Goal: Task Accomplishment & Management: Manage account settings

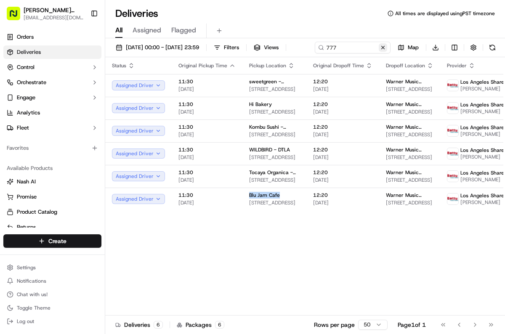
click at [378, 52] on button at bounding box center [382, 47] width 8 height 8
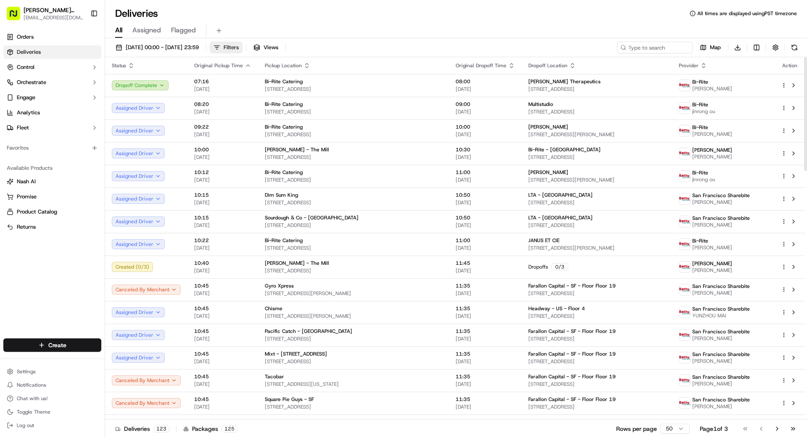
scroll to position [8, 0]
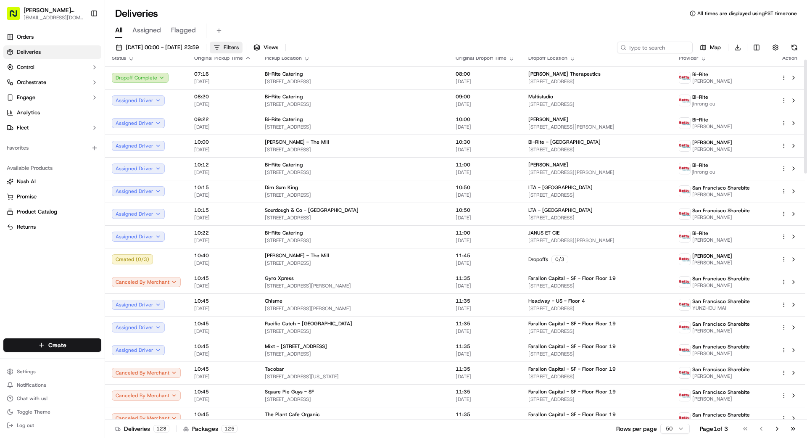
click at [239, 45] on span "Filters" at bounding box center [231, 48] width 15 height 8
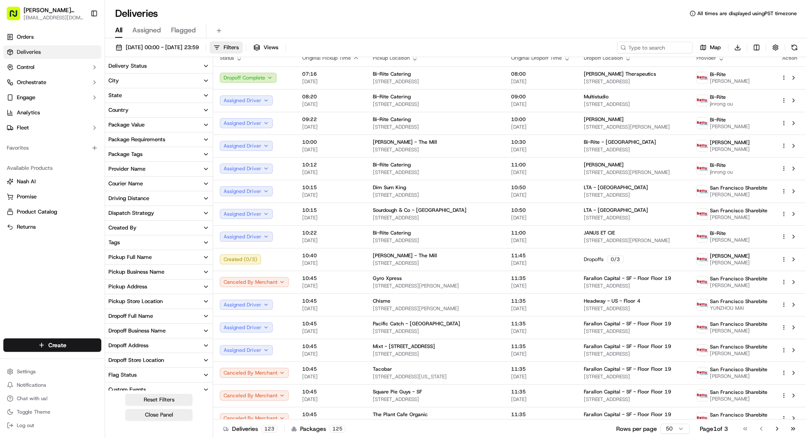
click at [169, 78] on button "City" at bounding box center [159, 81] width 108 height 14
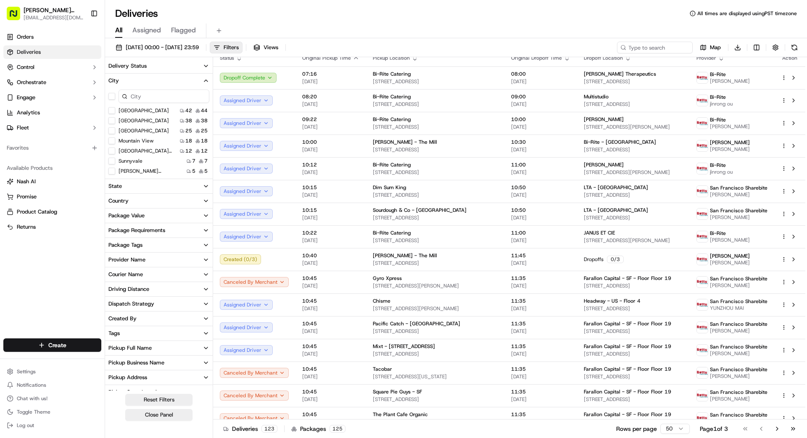
click at [112, 111] on Francisco "[GEOGRAPHIC_DATA]" at bounding box center [111, 110] width 7 height 7
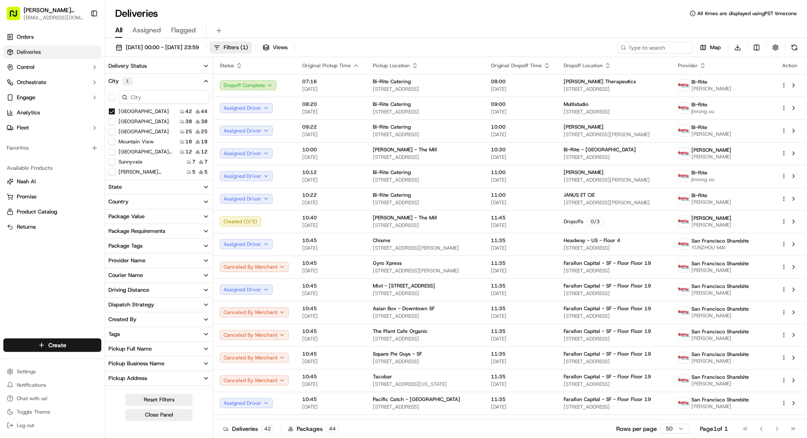
click at [458, 30] on div "All Assigned Flagged" at bounding box center [456, 31] width 702 height 15
click at [248, 51] on span "Filters ( 1 )" at bounding box center [236, 48] width 24 height 8
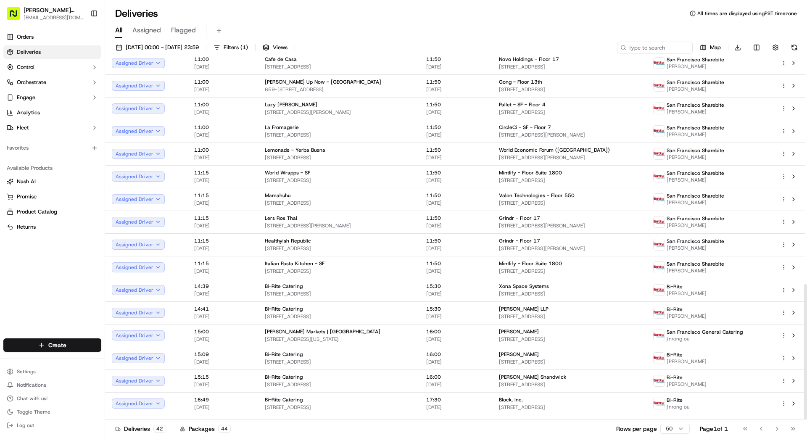
scroll to position [608, 0]
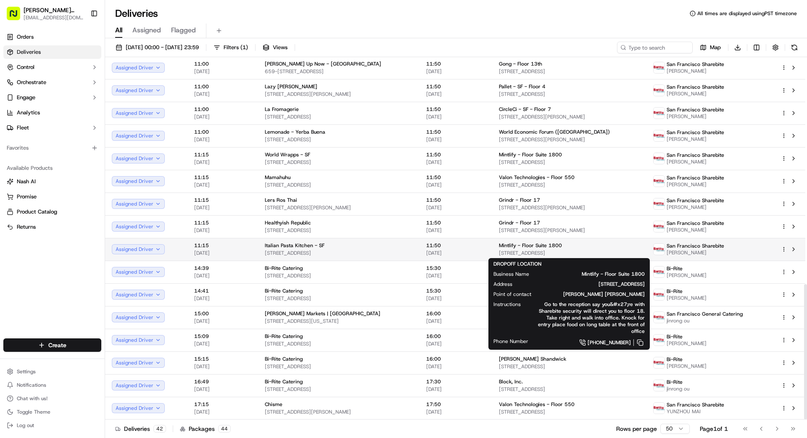
click at [504, 250] on span "[STREET_ADDRESS]" at bounding box center [569, 253] width 141 height 7
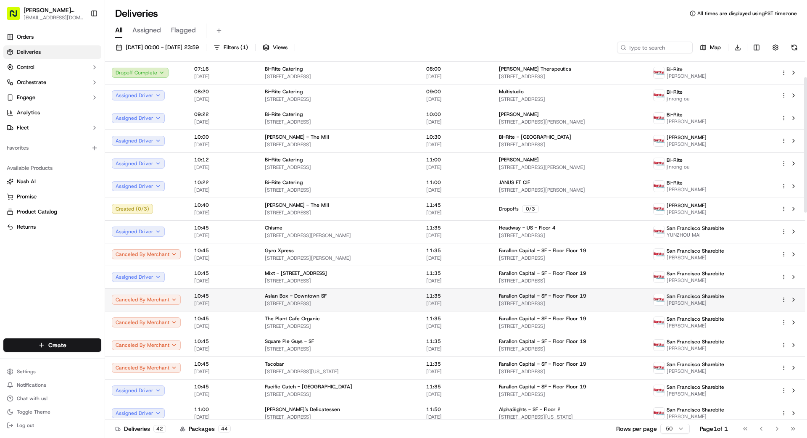
scroll to position [11, 0]
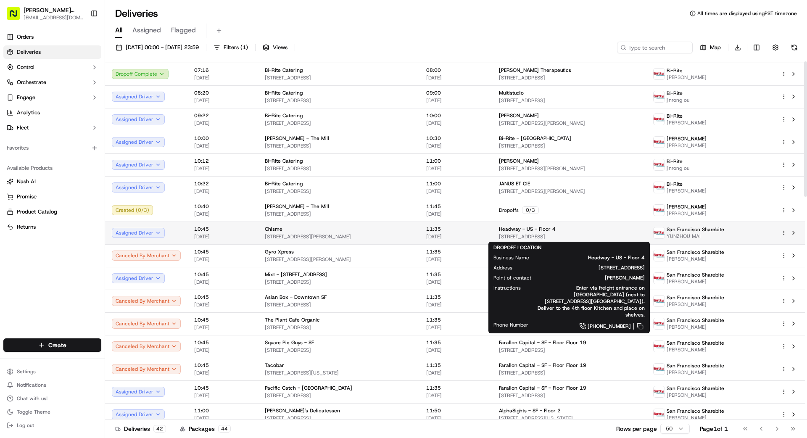
click at [500, 231] on span "Headway - US - Floor 4" at bounding box center [527, 229] width 57 height 7
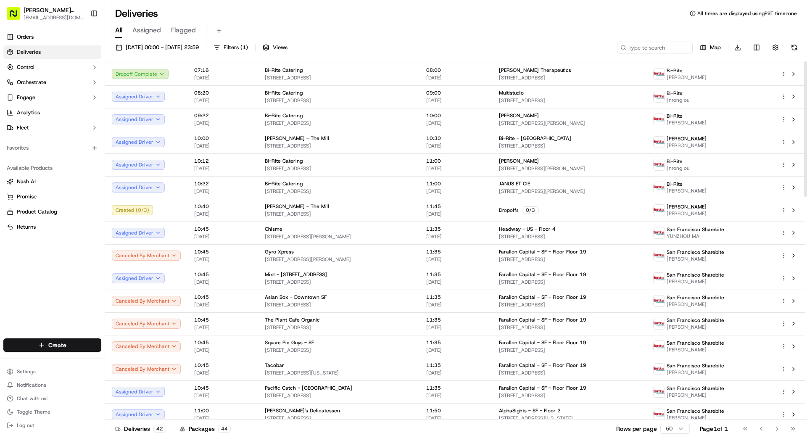
click at [426, 234] on span "[DATE]" at bounding box center [455, 236] width 59 height 7
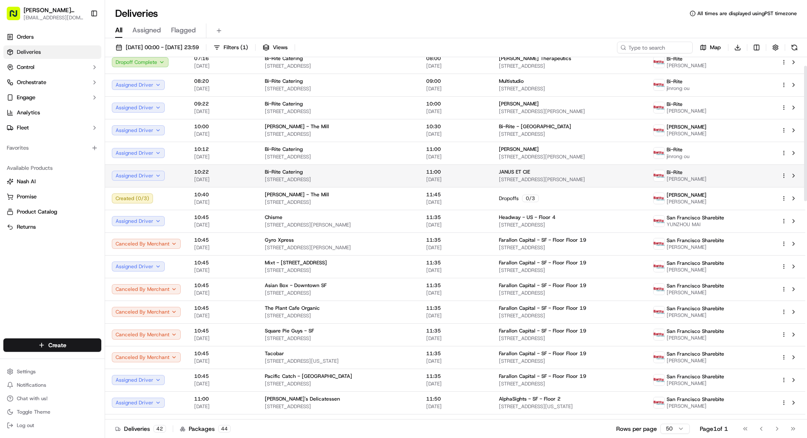
scroll to position [0, 0]
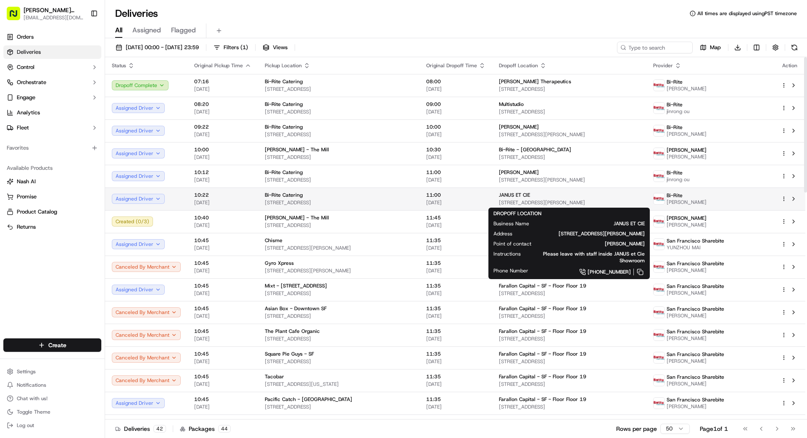
click at [504, 197] on div "JANUS ET CIE" at bounding box center [569, 195] width 141 height 7
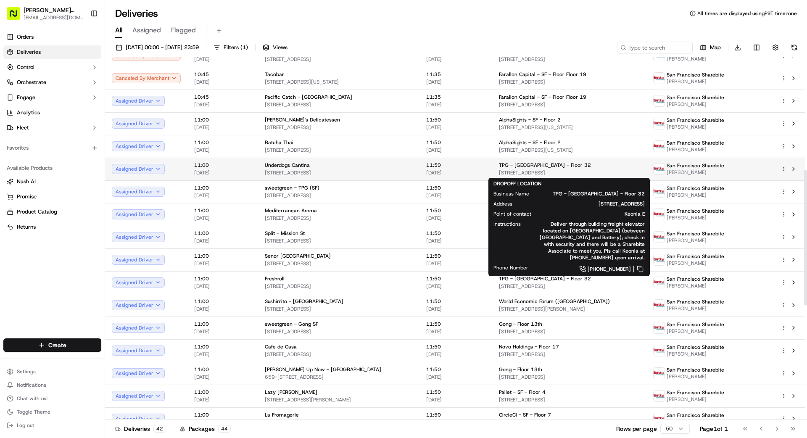
scroll to position [301, 0]
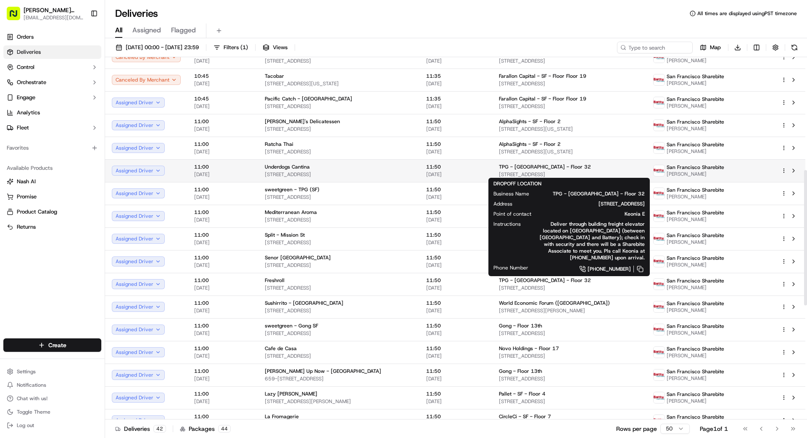
click at [499, 175] on span "[STREET_ADDRESS]" at bounding box center [569, 174] width 141 height 7
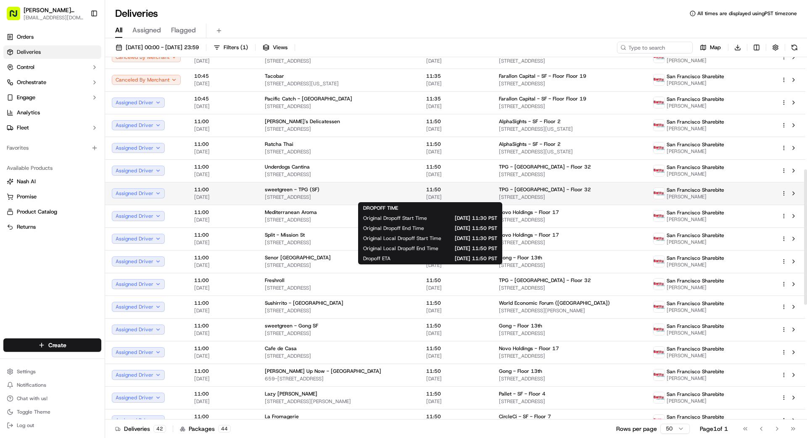
click at [463, 196] on span "[DATE]" at bounding box center [455, 197] width 59 height 7
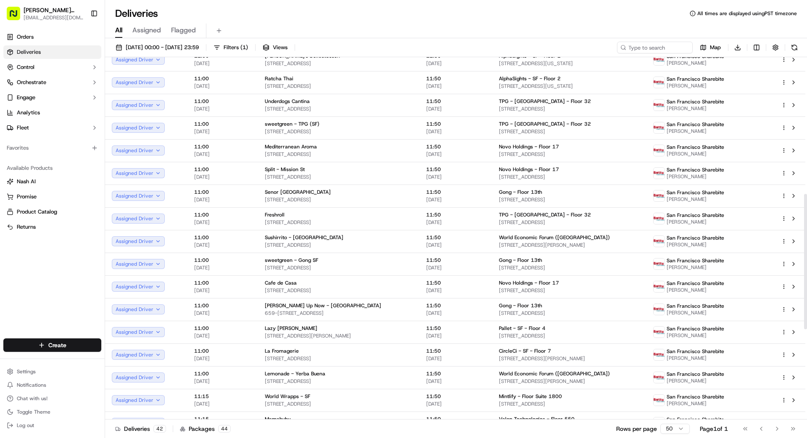
scroll to position [367, 0]
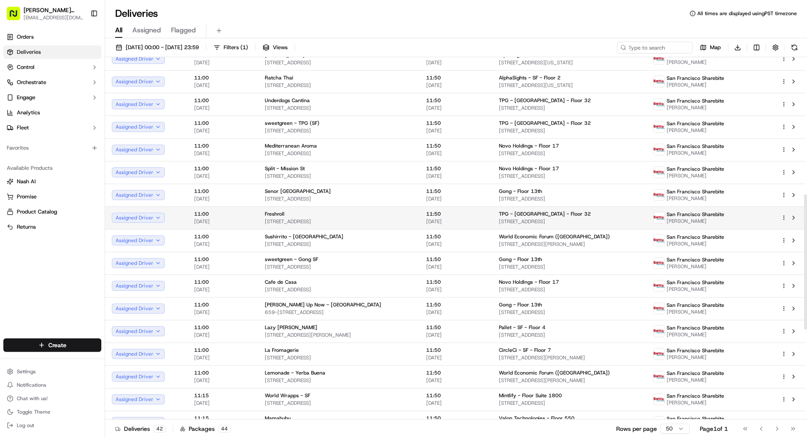
click at [499, 218] on span "[STREET_ADDRESS]" at bounding box center [569, 221] width 141 height 7
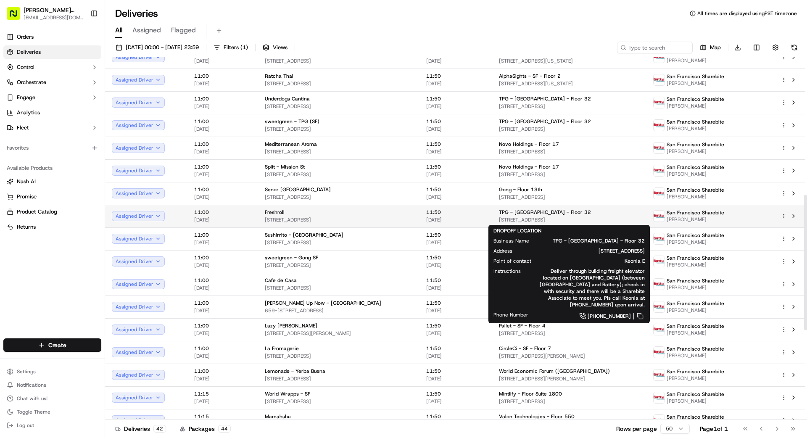
click at [504, 214] on span "TPG - [GEOGRAPHIC_DATA] - Floor 32" at bounding box center [545, 212] width 92 height 7
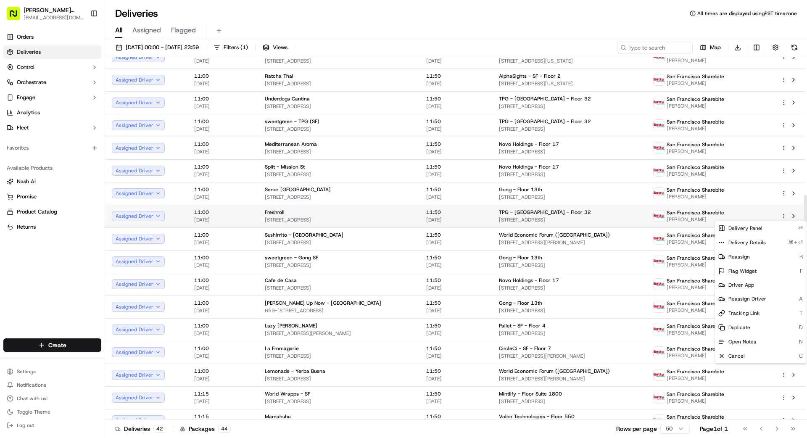
click at [504, 217] on html "[PERSON_NAME] Transportation [EMAIL_ADDRESS][DOMAIN_NAME] Toggle Sidebar Orders…" at bounding box center [403, 219] width 807 height 438
click at [504, 297] on span "Reassign Driver" at bounding box center [748, 299] width 38 height 7
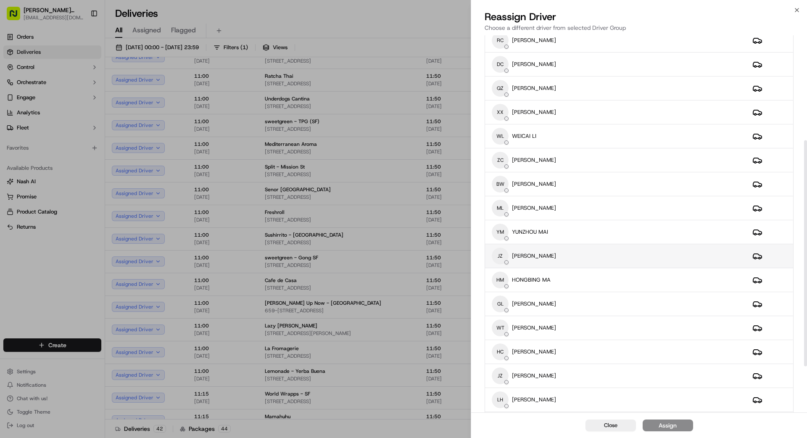
scroll to position [175, 0]
click at [504, 255] on div "JZ [PERSON_NAME]" at bounding box center [615, 255] width 247 height 17
click at [504, 333] on div "Assign" at bounding box center [668, 425] width 18 height 8
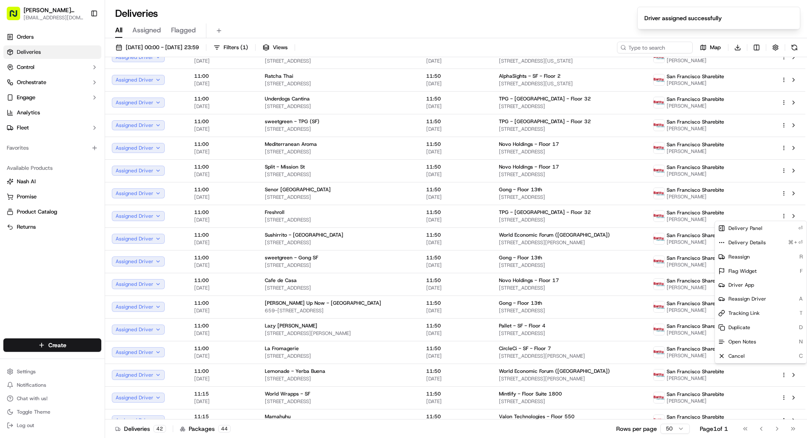
click at [463, 333] on div "Deliveries 42 Packages 44 Rows per page 50 Page 1 of 1 Go to first page Go to p…" at bounding box center [456, 428] width 702 height 19
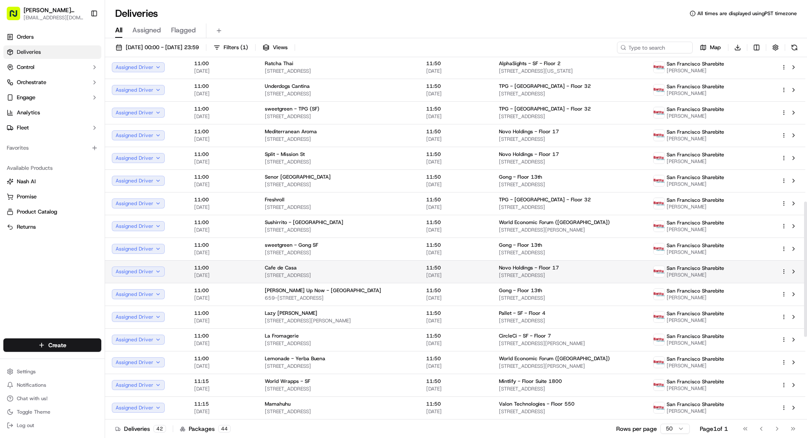
scroll to position [387, 0]
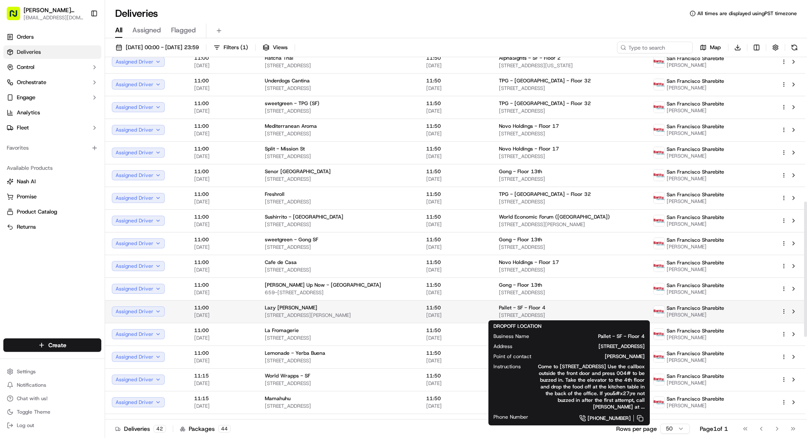
click at [504, 310] on span "Pallet - SF - Floor 4" at bounding box center [522, 307] width 47 height 7
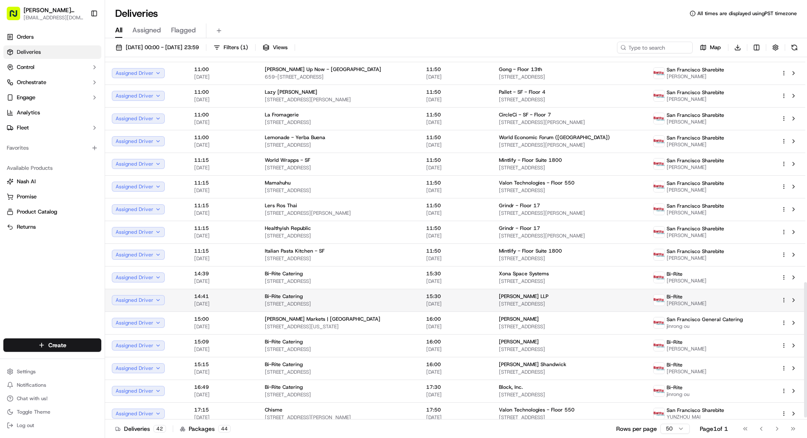
scroll to position [608, 0]
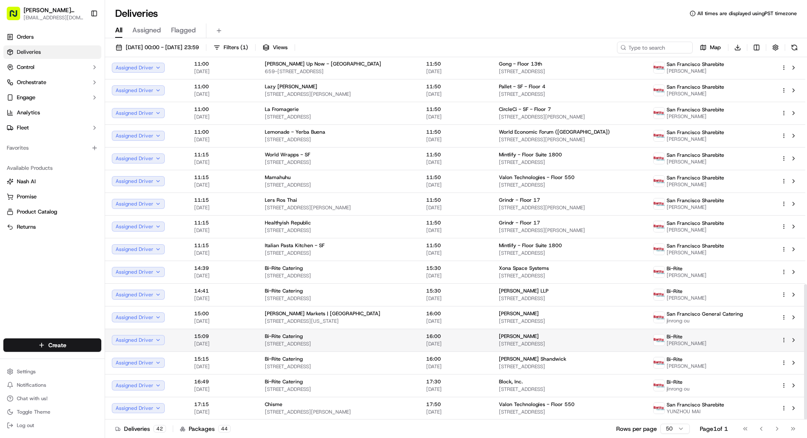
click at [470, 333] on td "16:00 [DATE]" at bounding box center [456, 340] width 73 height 23
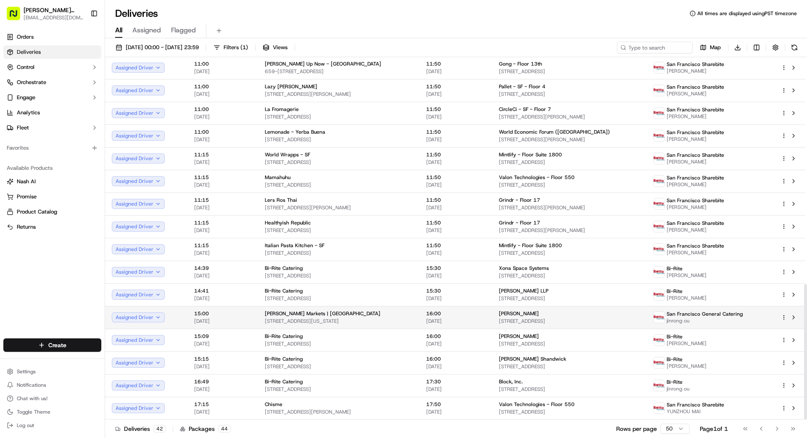
click at [420, 318] on td "16:00 [DATE]" at bounding box center [456, 317] width 73 height 23
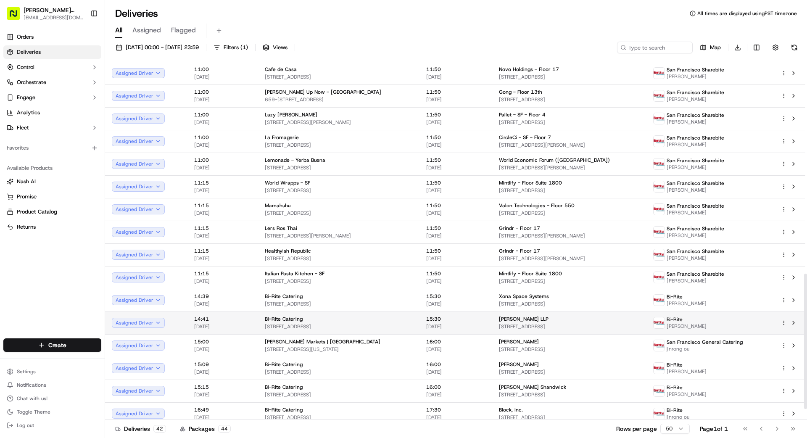
scroll to position [581, 0]
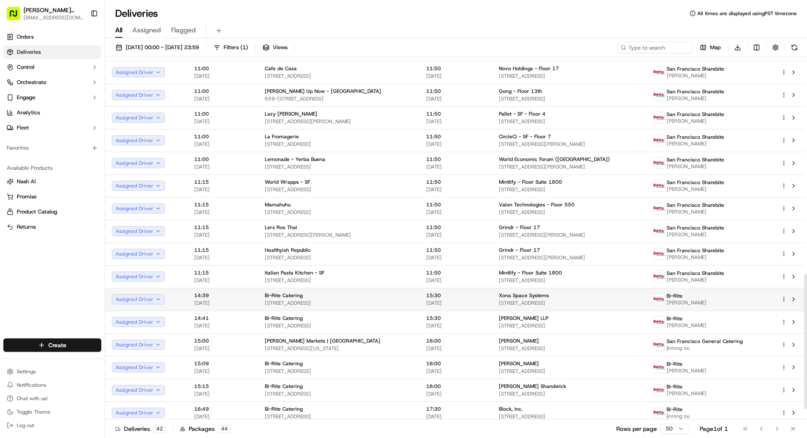
click at [499, 296] on span "Xona Space Systems" at bounding box center [524, 295] width 50 height 7
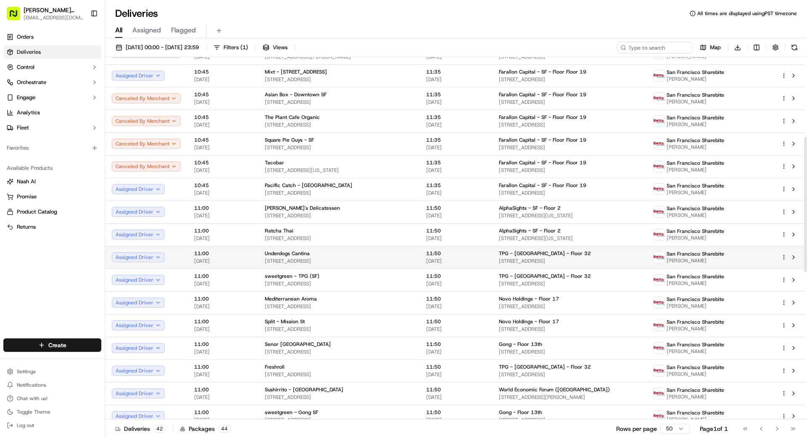
scroll to position [214, 0]
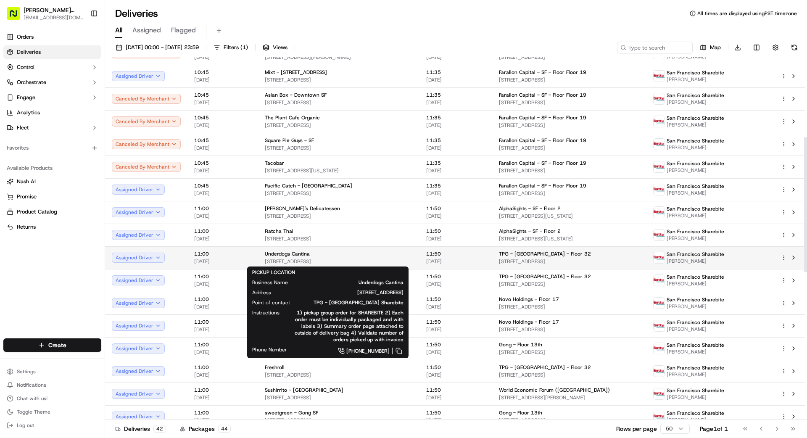
click at [386, 258] on span "[STREET_ADDRESS]" at bounding box center [339, 261] width 148 height 7
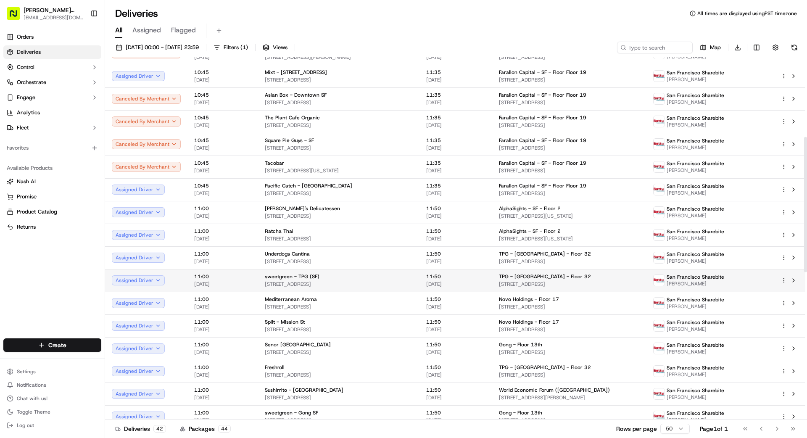
click at [365, 275] on div "sweetgreen - TPG (SF)" at bounding box center [339, 276] width 148 height 7
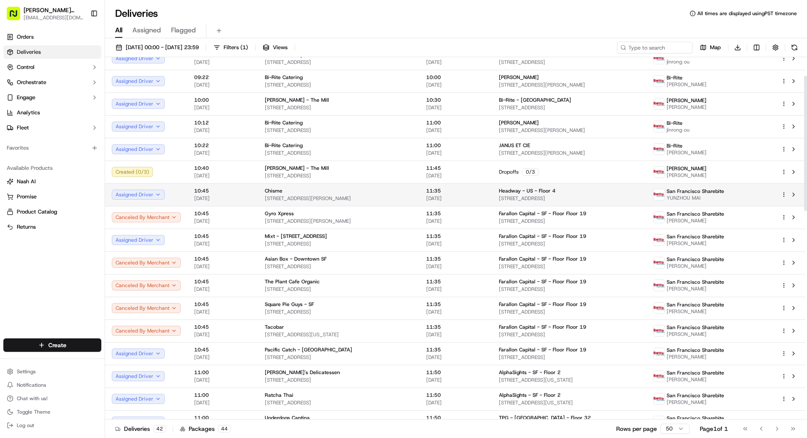
scroll to position [0, 0]
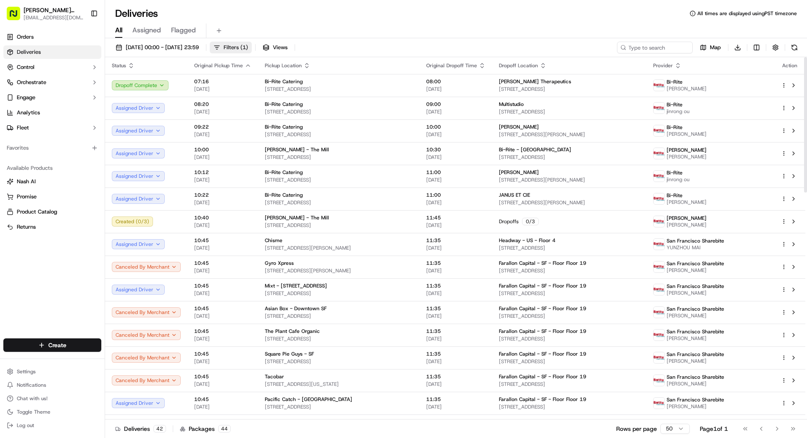
click at [248, 45] on span "Filters ( 1 )" at bounding box center [236, 48] width 24 height 8
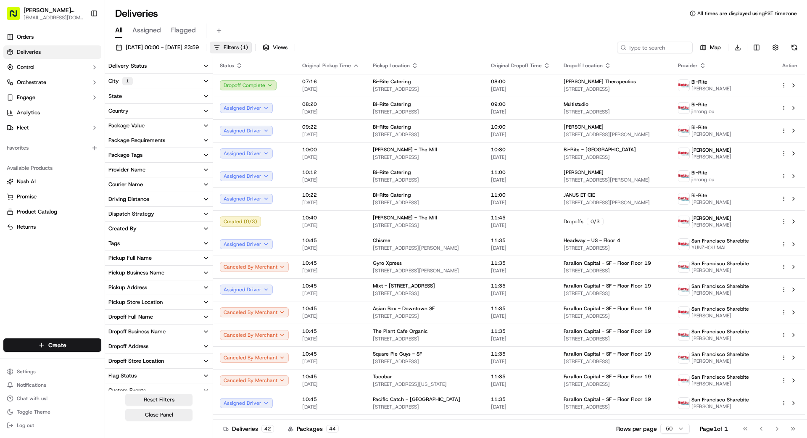
drag, startPoint x: 161, startPoint y: 81, endPoint x: 151, endPoint y: 87, distance: 11.5
click at [161, 81] on button "City 1" at bounding box center [159, 81] width 108 height 15
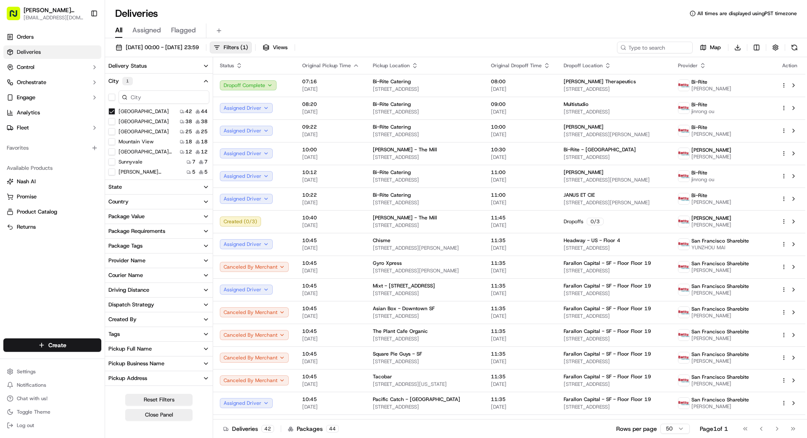
click at [110, 110] on Francisco "[GEOGRAPHIC_DATA]" at bounding box center [111, 111] width 7 height 7
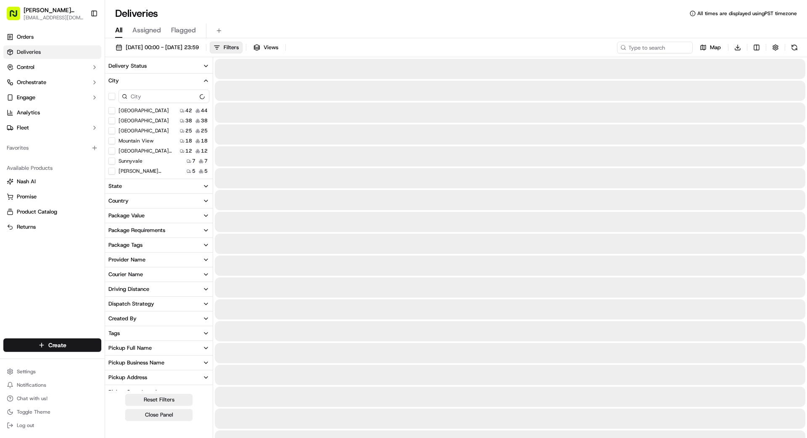
click at [411, 32] on div "All Assigned Flagged" at bounding box center [456, 31] width 702 height 15
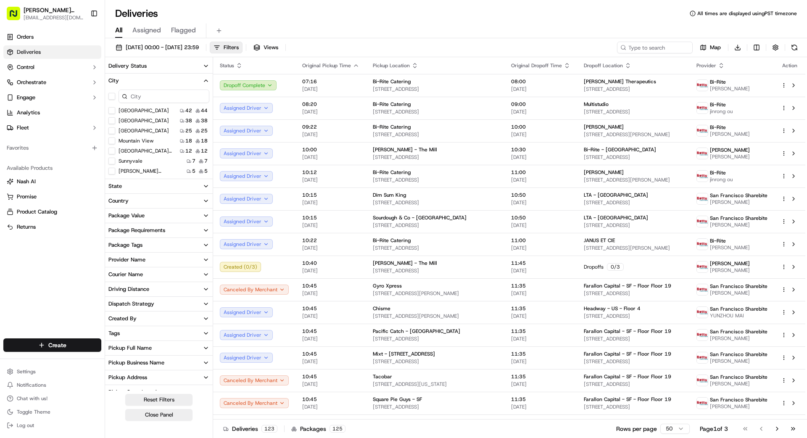
click at [439, 31] on div "All Assigned Flagged" at bounding box center [456, 31] width 702 height 15
click at [239, 46] on span "Filters" at bounding box center [231, 48] width 15 height 8
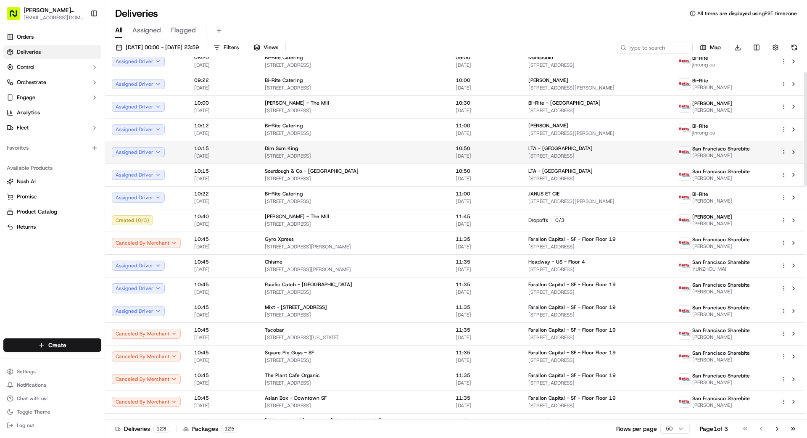
scroll to position [48, 0]
click at [504, 149] on html "[PERSON_NAME] Transportation [EMAIL_ADDRESS][DOMAIN_NAME] Toggle Sidebar Orders…" at bounding box center [403, 219] width 807 height 438
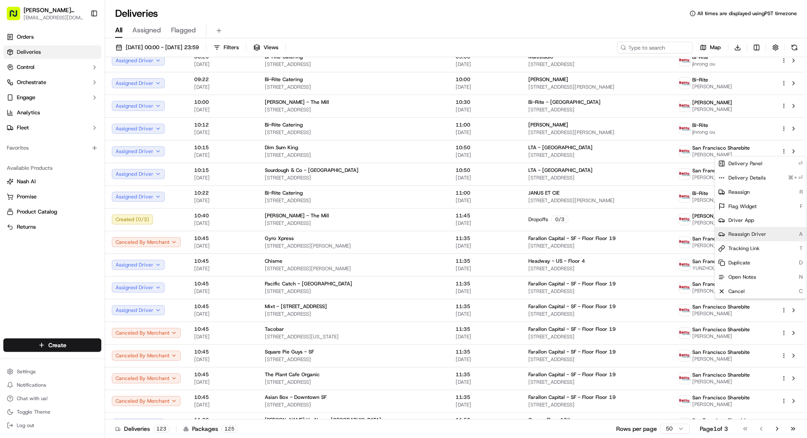
click at [504, 234] on span "Reassign Driver" at bounding box center [748, 234] width 38 height 7
